Goal: Transaction & Acquisition: Purchase product/service

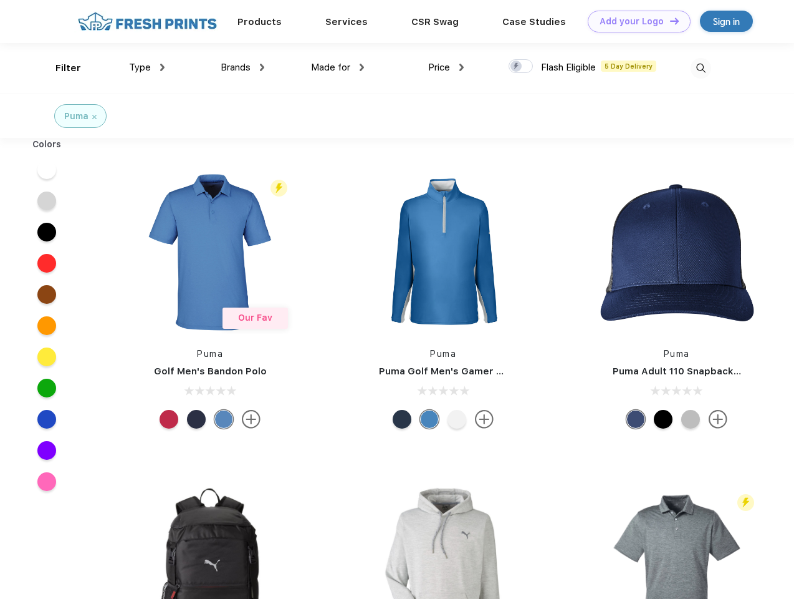
click at [635, 21] on link "Add your Logo Design Tool" at bounding box center [639, 22] width 103 height 22
click at [0, 0] on div "Design Tool" at bounding box center [0, 0] width 0 height 0
click at [669, 21] on link "Add your Logo Design Tool" at bounding box center [639, 22] width 103 height 22
click at [60, 68] on div "Filter" at bounding box center [68, 68] width 26 height 14
click at [147, 67] on span "Type" at bounding box center [140, 67] width 22 height 11
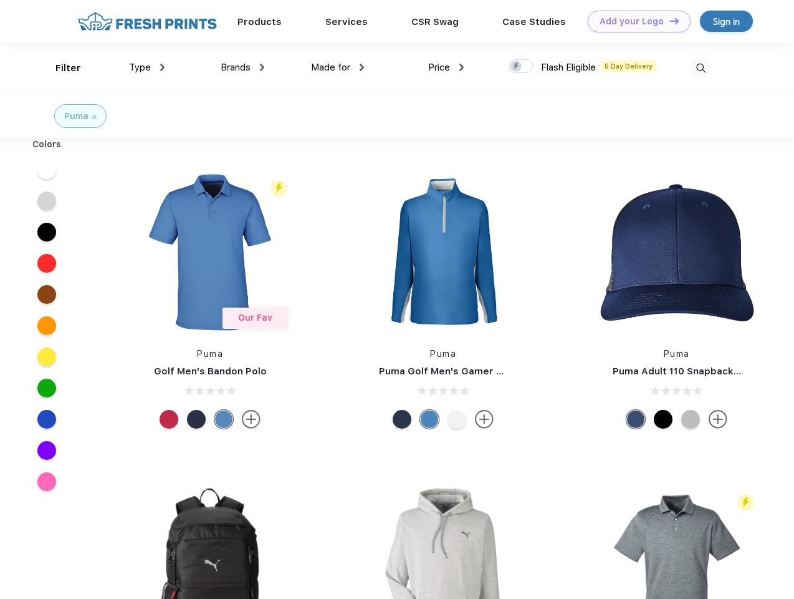
click at [243, 67] on span "Brands" at bounding box center [236, 67] width 30 height 11
click at [338, 67] on span "Made for" at bounding box center [330, 67] width 39 height 11
click at [446, 67] on span "Price" at bounding box center [439, 67] width 22 height 11
click at [521, 67] on div at bounding box center [521, 66] width 24 height 14
click at [517, 67] on input "checkbox" at bounding box center [513, 63] width 8 height 8
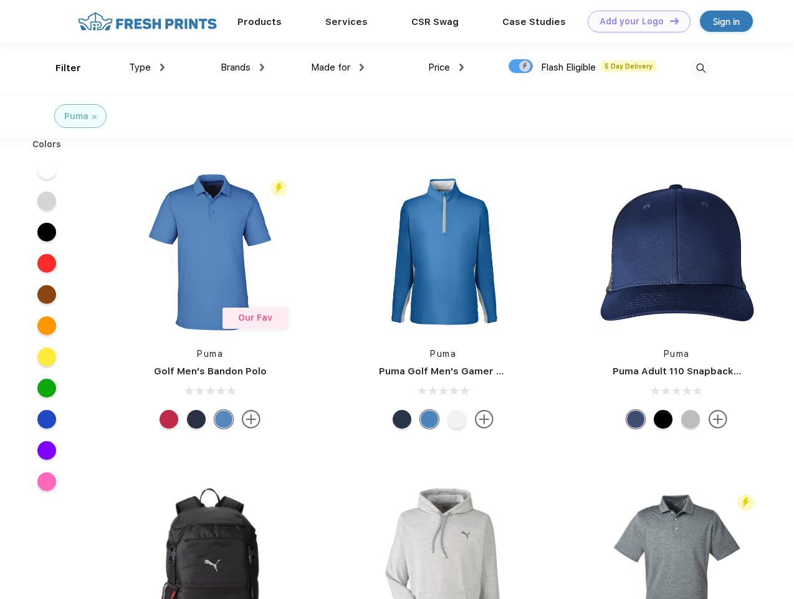
click at [701, 68] on img at bounding box center [701, 68] width 21 height 21
